Goal: Information Seeking & Learning: Find specific fact

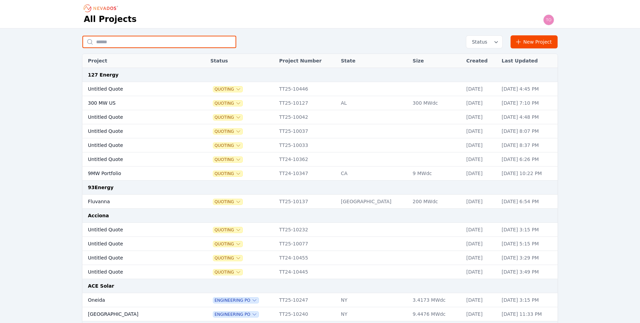
click at [126, 43] on input "text" at bounding box center [159, 42] width 154 height 12
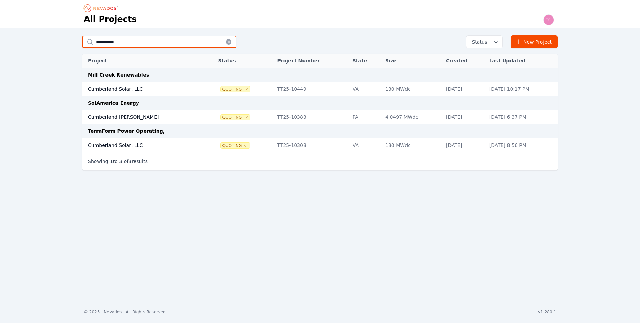
type input "**********"
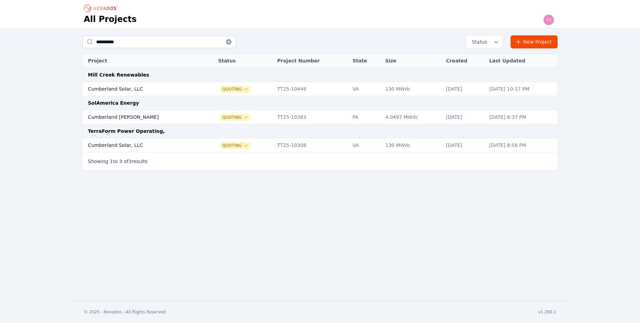
click at [127, 87] on td "Cumberland Solar, LLC" at bounding box center [143, 89] width 122 height 14
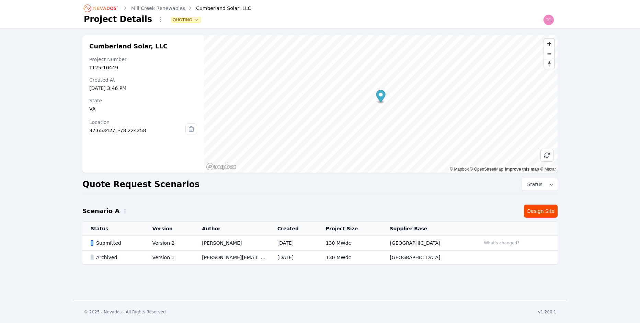
click at [105, 243] on div "Submitted" at bounding box center [116, 243] width 50 height 7
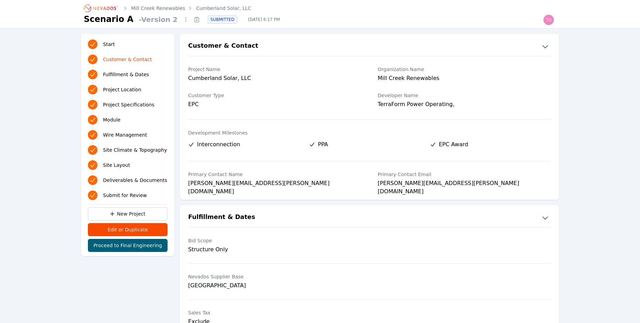
click at [143, 6] on link "Mill Creek Renewables" at bounding box center [158, 8] width 54 height 7
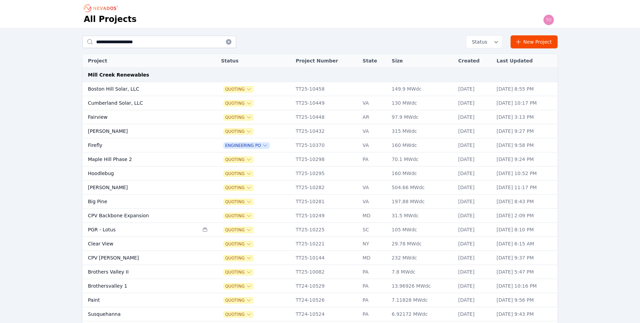
click at [116, 88] on td "Boston Hill Solar, LLC" at bounding box center [140, 89] width 116 height 14
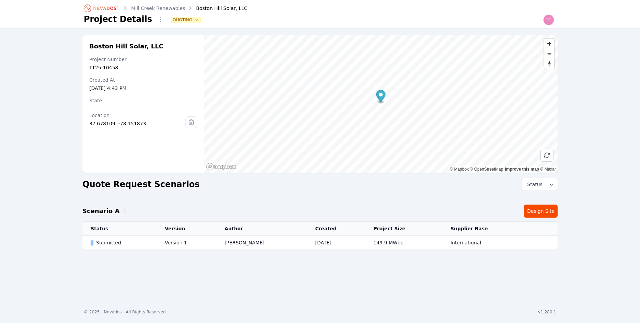
click at [100, 242] on div "Submitted" at bounding box center [122, 242] width 63 height 7
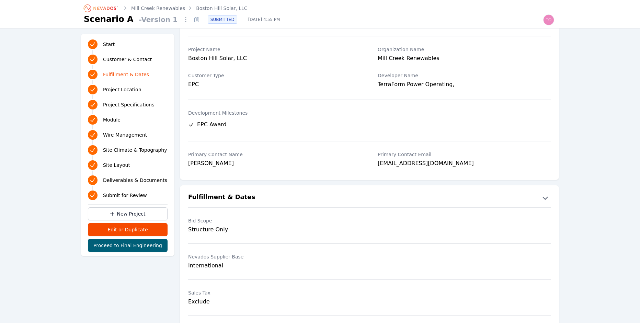
scroll to position [382, 0]
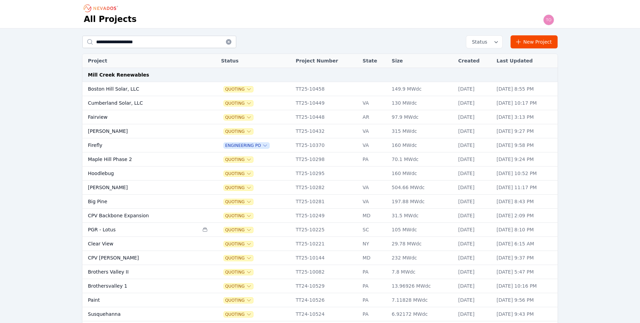
click at [118, 102] on td "Cumberland Solar, LLC" at bounding box center [140, 103] width 116 height 14
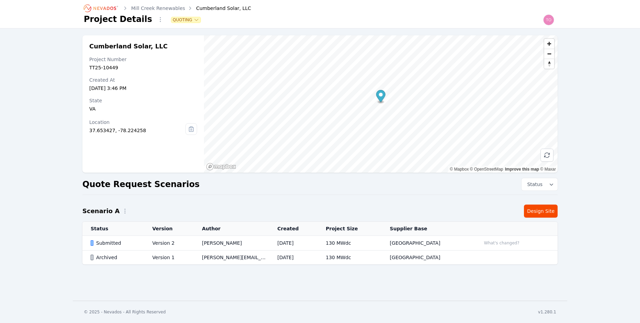
click at [109, 241] on div "Submitted" at bounding box center [116, 243] width 50 height 7
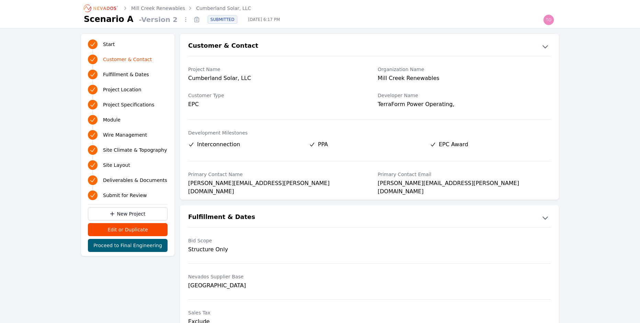
click at [162, 7] on link "Mill Creek Renewables" at bounding box center [158, 8] width 54 height 7
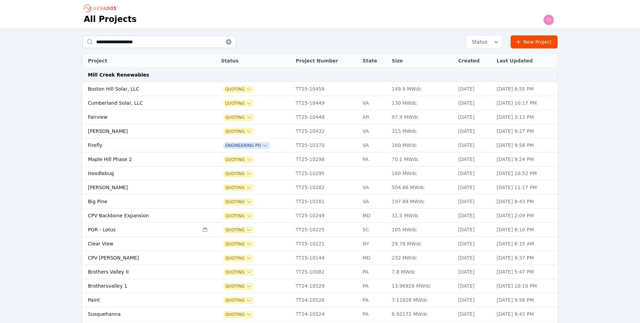
click at [110, 89] on td "Boston Hill Solar, LLC" at bounding box center [140, 89] width 116 height 14
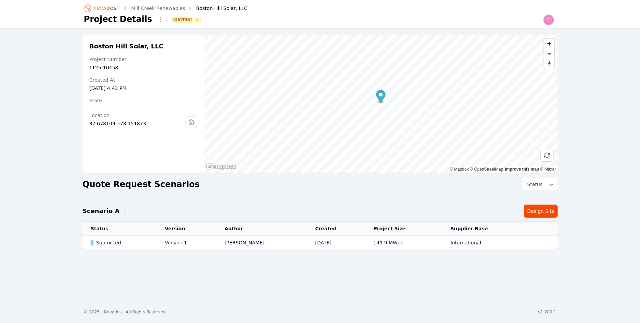
click at [96, 247] on td "Submitted" at bounding box center [119, 243] width 74 height 14
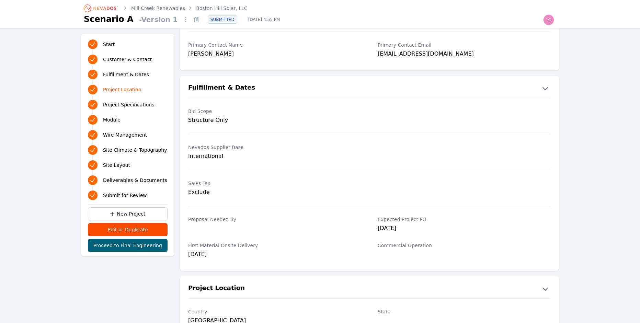
scroll to position [24, 0]
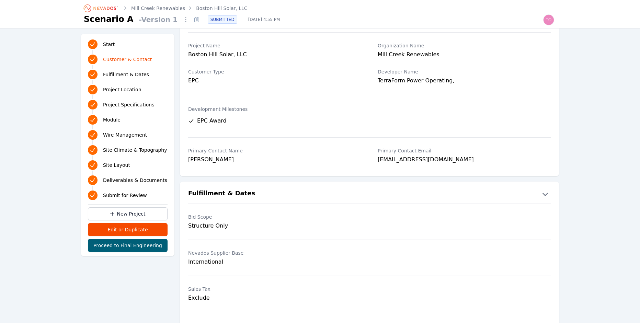
click at [162, 8] on link "Mill Creek Renewables" at bounding box center [158, 8] width 54 height 7
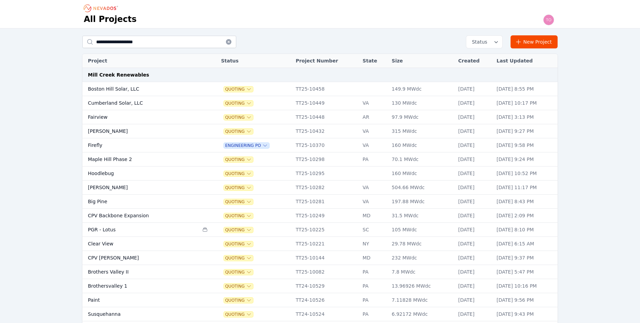
click at [97, 117] on td "Fairview" at bounding box center [140, 117] width 116 height 14
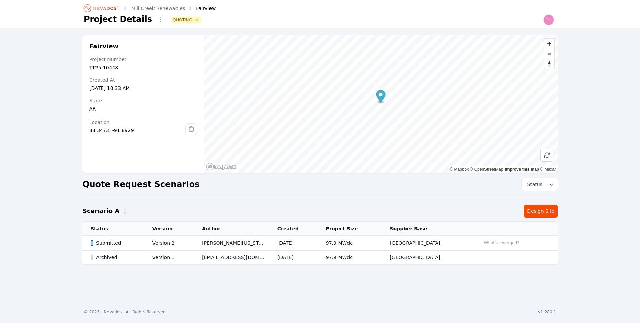
click at [109, 243] on div "Submitted" at bounding box center [116, 243] width 50 height 7
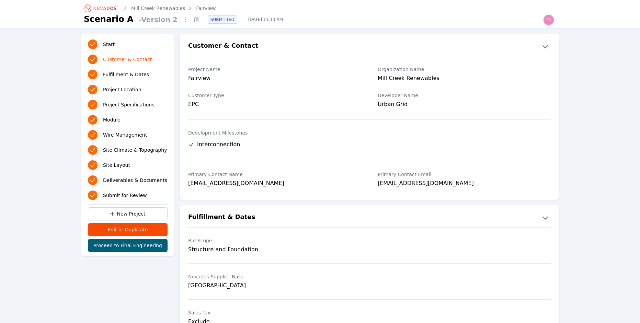
click at [106, 8] on icon "Breadcrumb" at bounding box center [101, 8] width 38 height 11
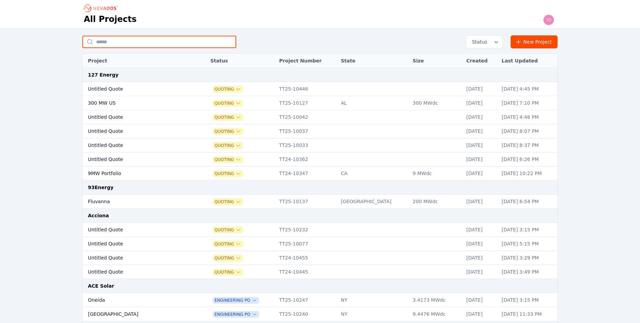
click at [139, 41] on input "text" at bounding box center [159, 42] width 154 height 12
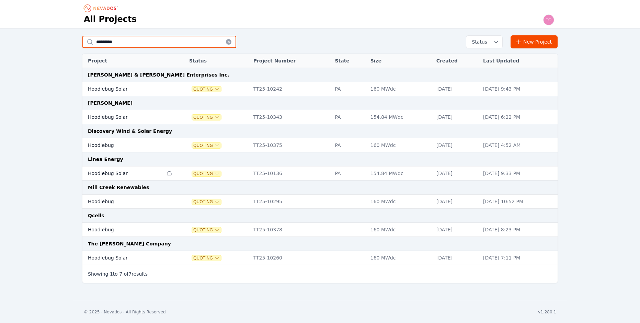
type input "*********"
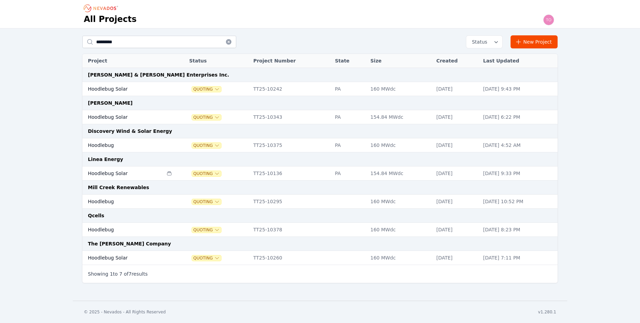
click at [107, 117] on td "Hoodlebug Solar" at bounding box center [122, 117] width 81 height 14
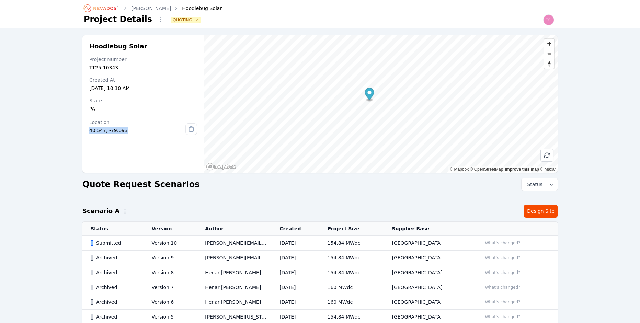
drag, startPoint x: 129, startPoint y: 132, endPoint x: 88, endPoint y: 132, distance: 41.6
click at [88, 132] on div "Hoodlebug Solar Project Number TT25-10343 Created At [DATE] 10:10 AM State [US_…" at bounding box center [143, 103] width 122 height 137
copy div "40.547, -79.093"
